Goal: Navigation & Orientation: Find specific page/section

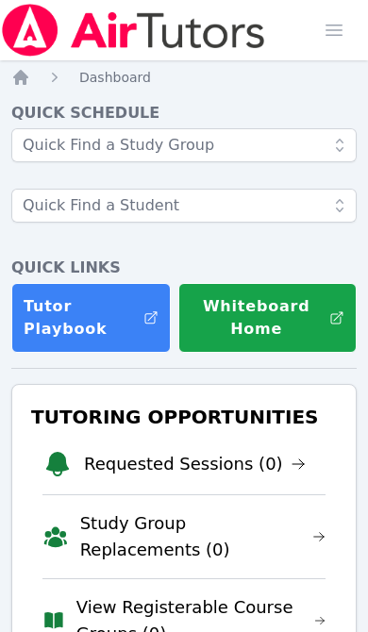
scroll to position [222, 0]
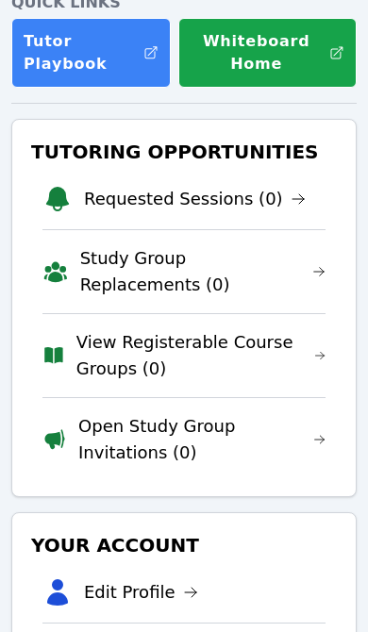
scroll to position [267, 0]
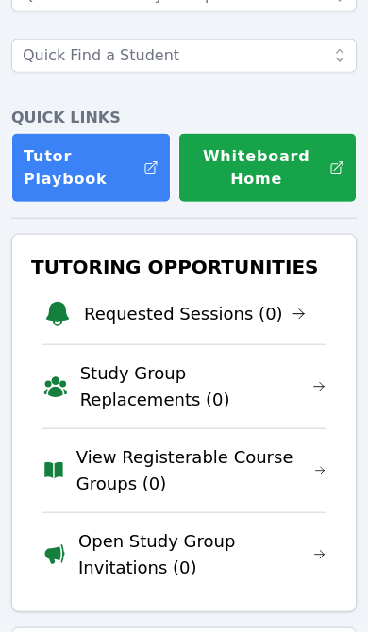
scroll to position [183, 0]
